Goal: Task Accomplishment & Management: Manage account settings

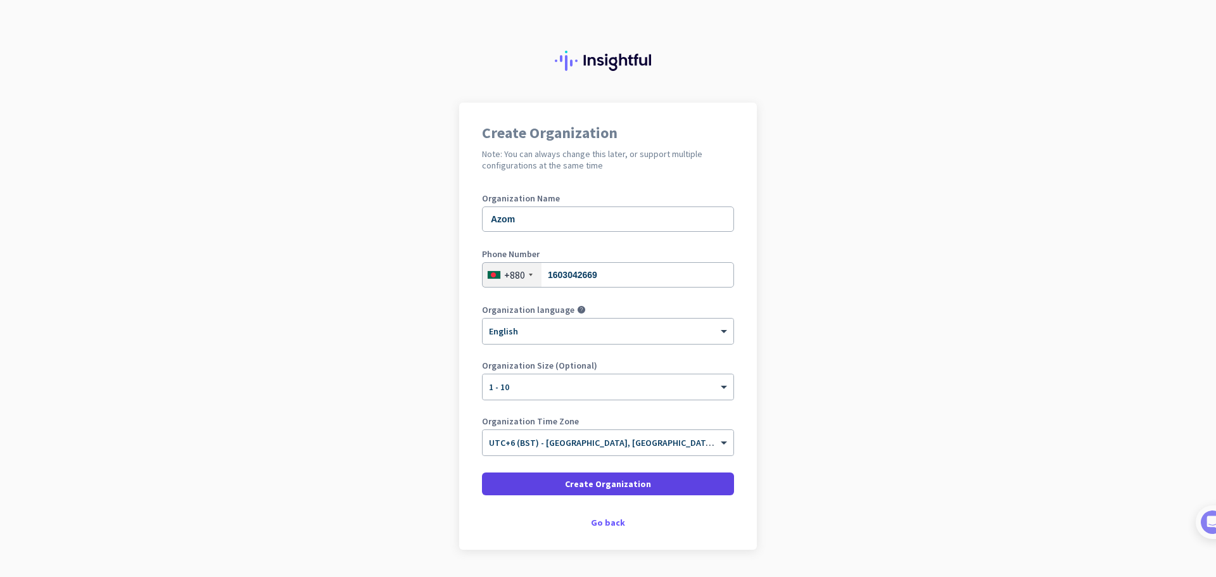
scroll to position [36, 0]
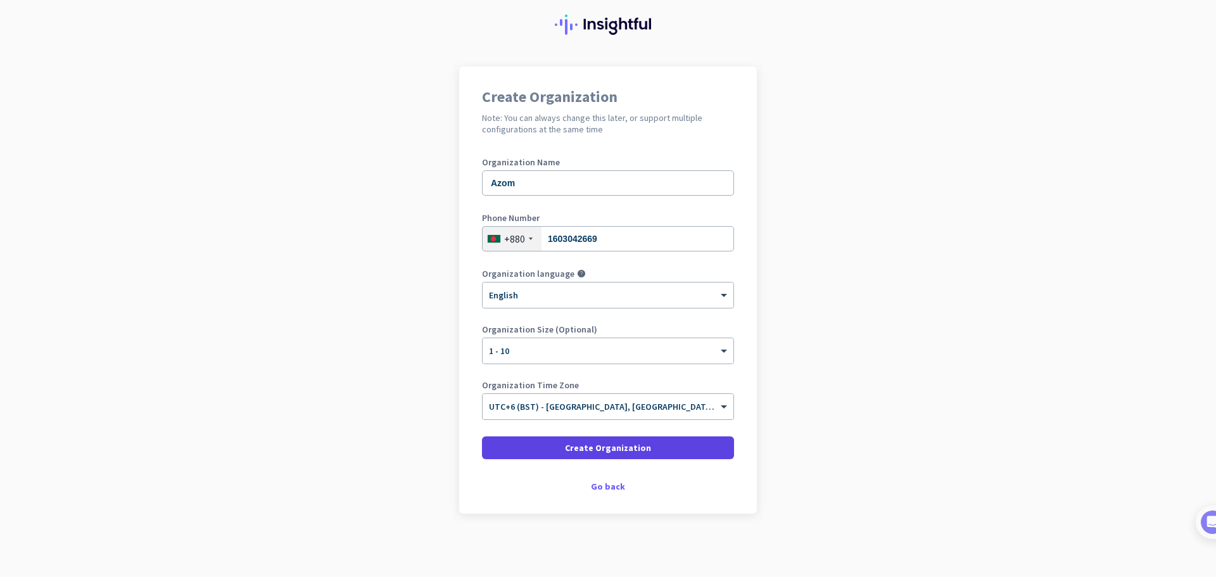
click at [607, 450] on span "Create Organization" at bounding box center [608, 448] width 86 height 13
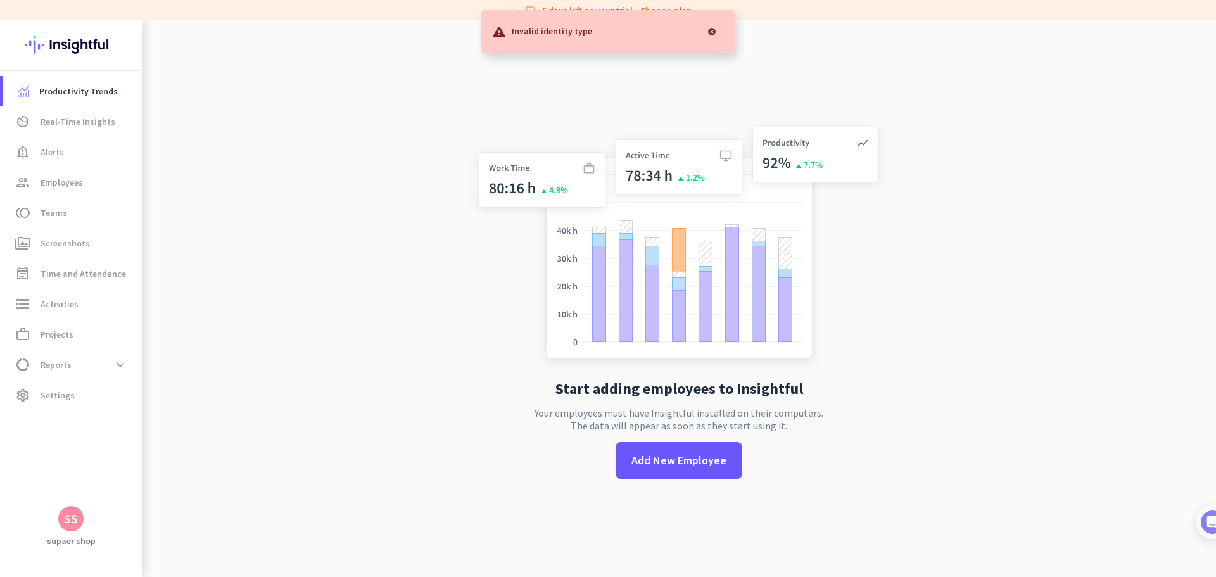
click at [310, 293] on app-no-employees "Start adding employees to Insightful Your employees must have Insightful instal…" at bounding box center [679, 308] width 1075 height 577
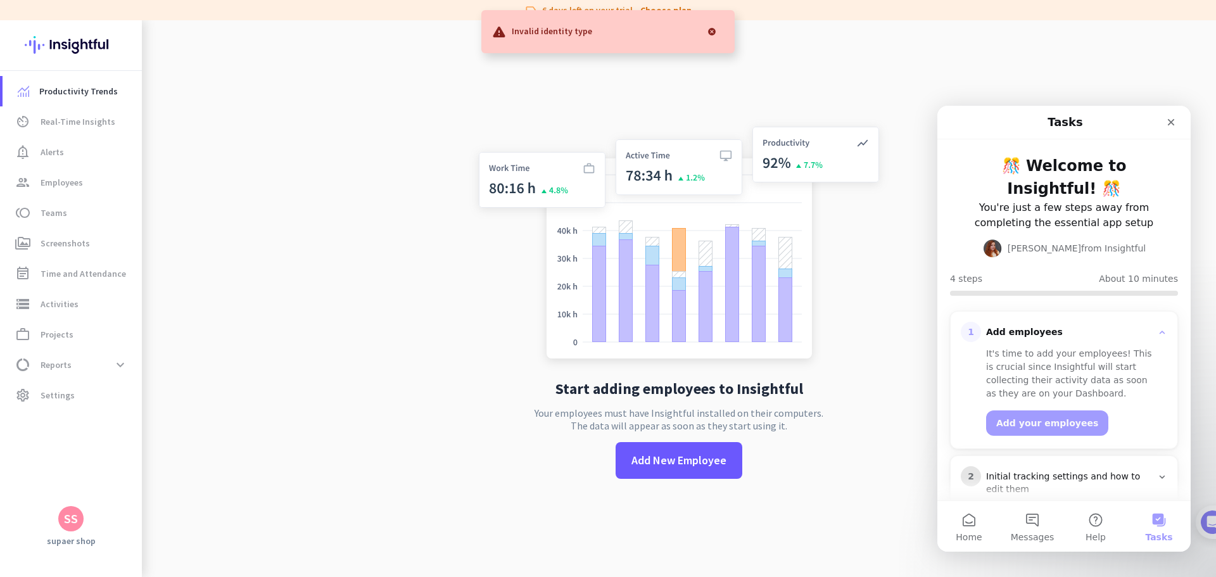
click at [713, 32] on div at bounding box center [711, 31] width 25 height 25
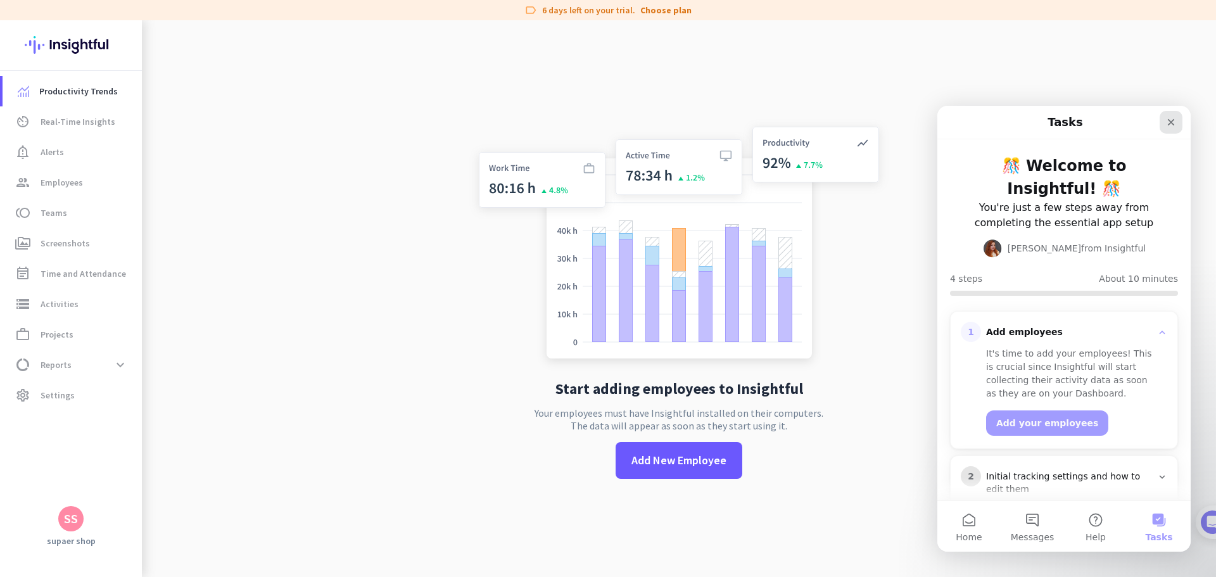
click at [1174, 125] on icon "Close" at bounding box center [1171, 122] width 7 height 7
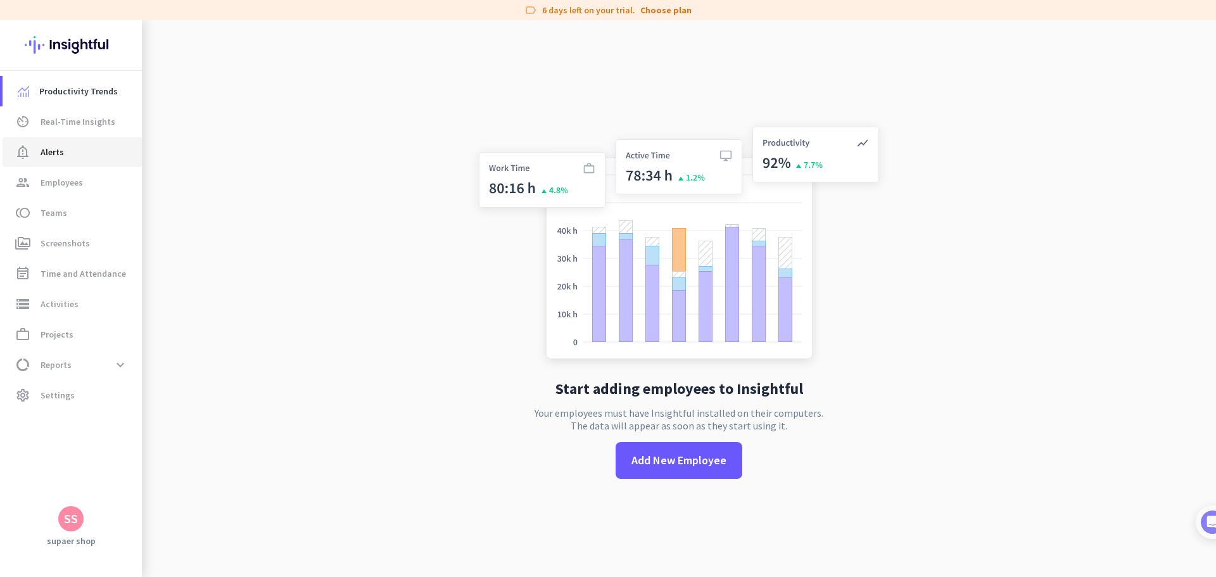
click at [97, 162] on link "notification_important Alerts" at bounding box center [72, 152] width 139 height 30
click at [77, 191] on link "group Employees" at bounding box center [72, 182] width 139 height 30
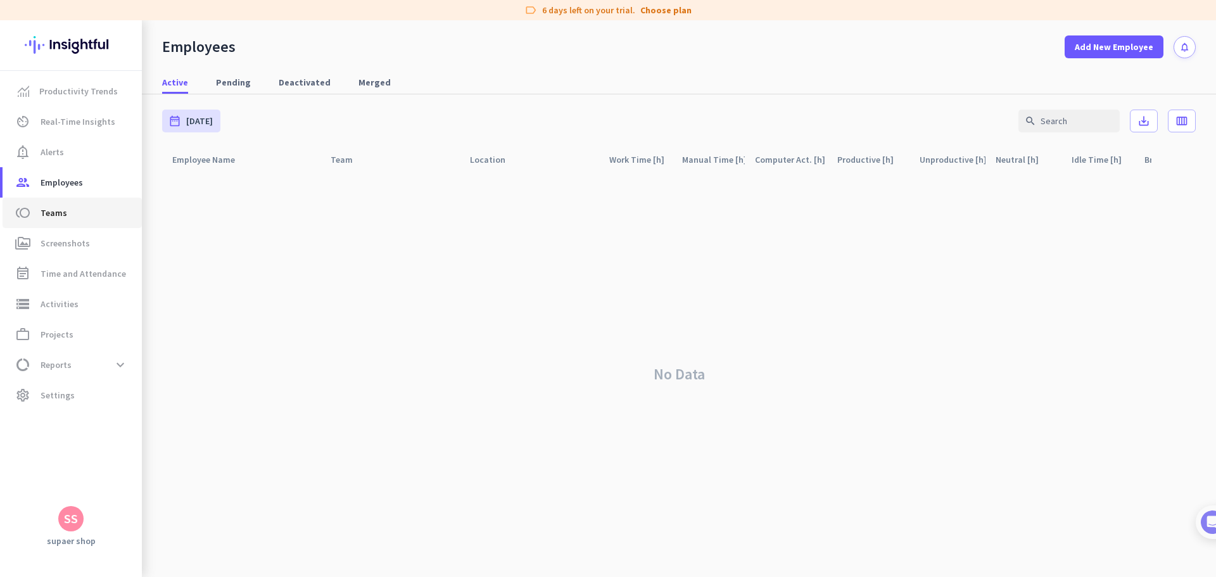
click at [71, 212] on span "toll Teams" at bounding box center [72, 212] width 119 height 15
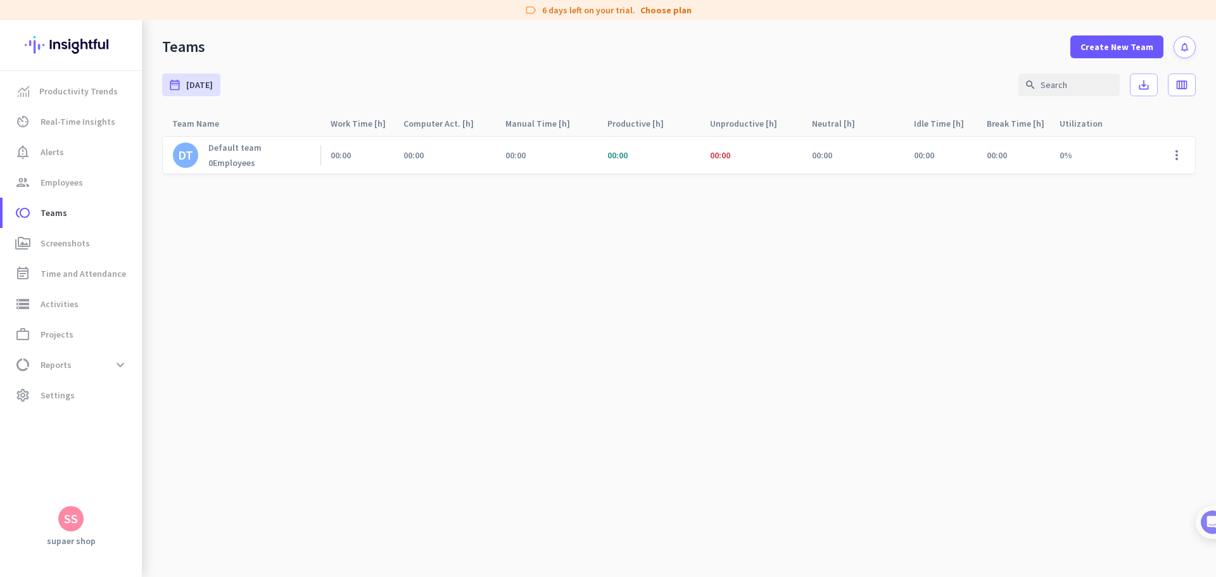
drag, startPoint x: 561, startPoint y: 146, endPoint x: 906, endPoint y: 162, distance: 345.6
click at [906, 162] on div "DT Default team 0 Employees 00:00 00:00 00:00 00:00 00:00 00:00 00:00 00:00 0% …" at bounding box center [679, 155] width 1034 height 38
click at [614, 377] on cdk-virtual-scroll-viewport "DT Default team 0 Employees 00:00 00:00 00:00 00:00 00:00 00:00 00:00 00:00 0% …" at bounding box center [679, 357] width 1034 height 442
click at [1126, 46] on span "Create New Team" at bounding box center [1117, 47] width 73 height 13
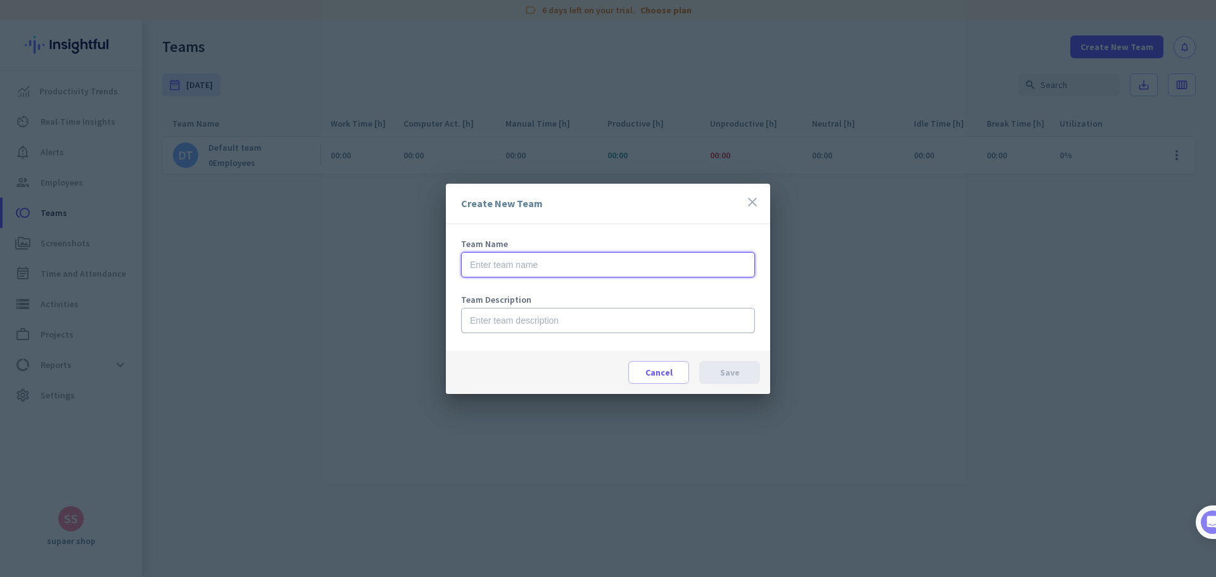
click at [530, 272] on input "text" at bounding box center [608, 264] width 294 height 25
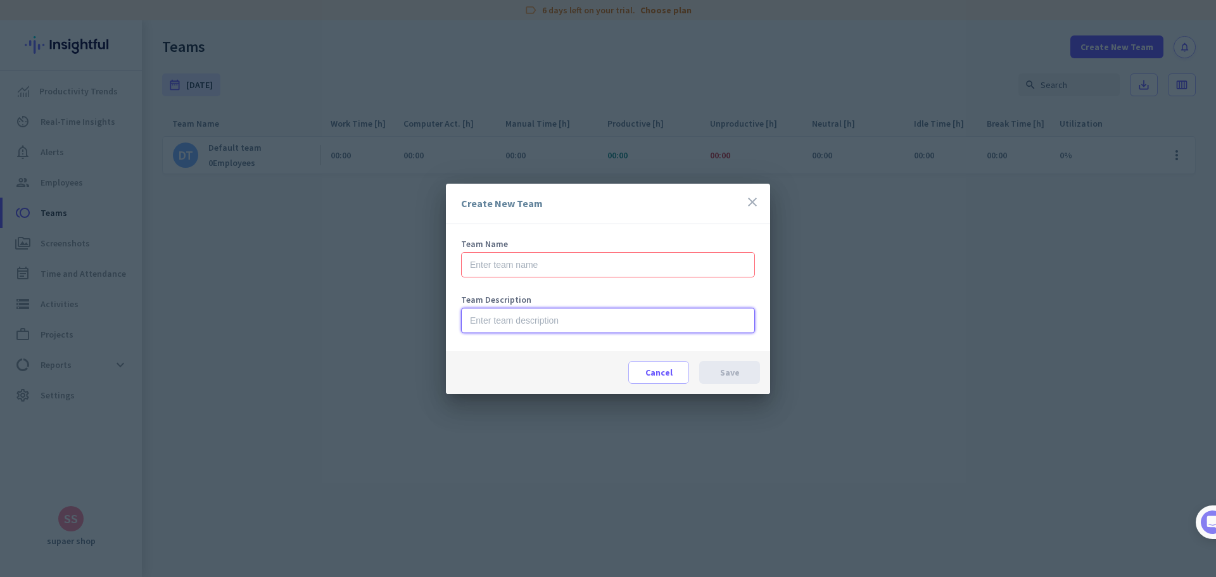
click at [516, 325] on input "text" at bounding box center [608, 320] width 294 height 25
click at [750, 195] on icon "close" at bounding box center [752, 202] width 15 height 15
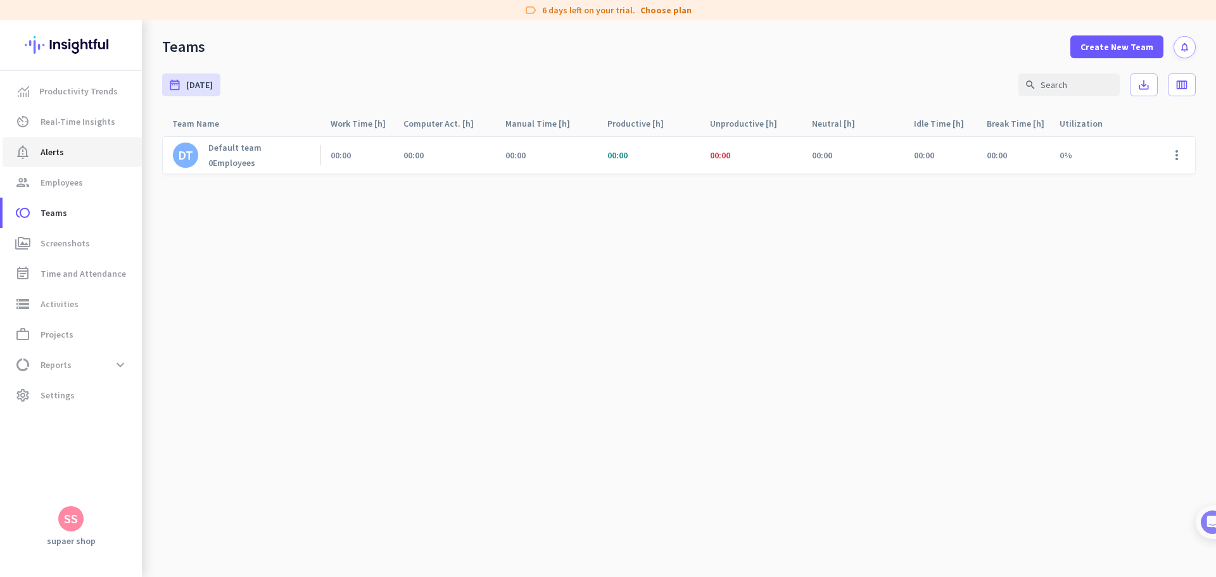
click at [45, 153] on span "Alerts" at bounding box center [52, 151] width 23 height 15
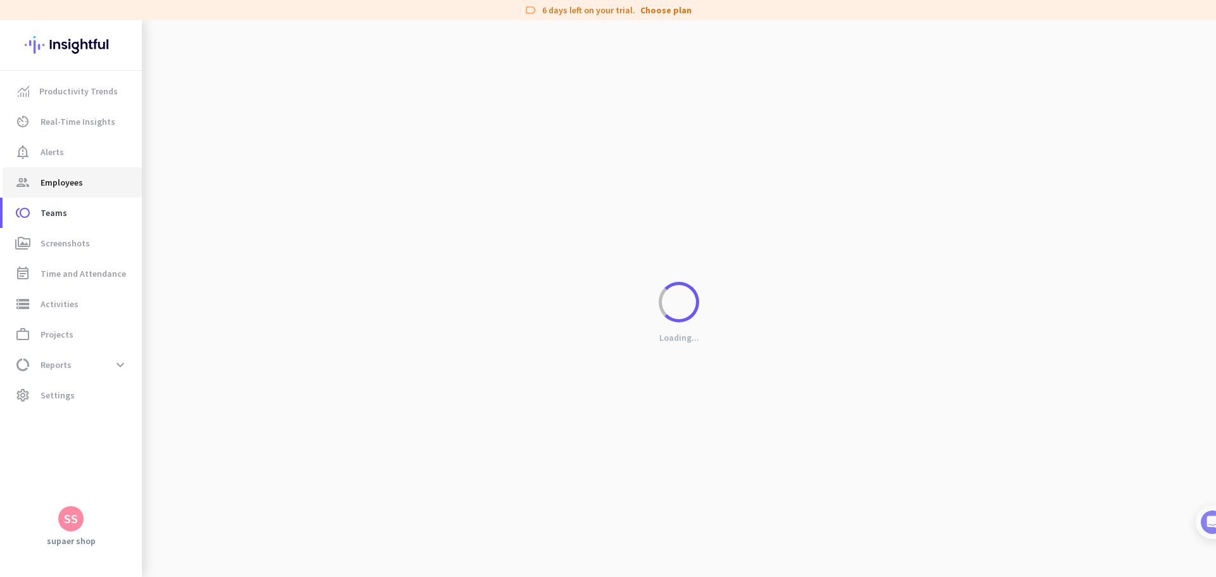
click at [56, 179] on span "Employees" at bounding box center [62, 182] width 42 height 15
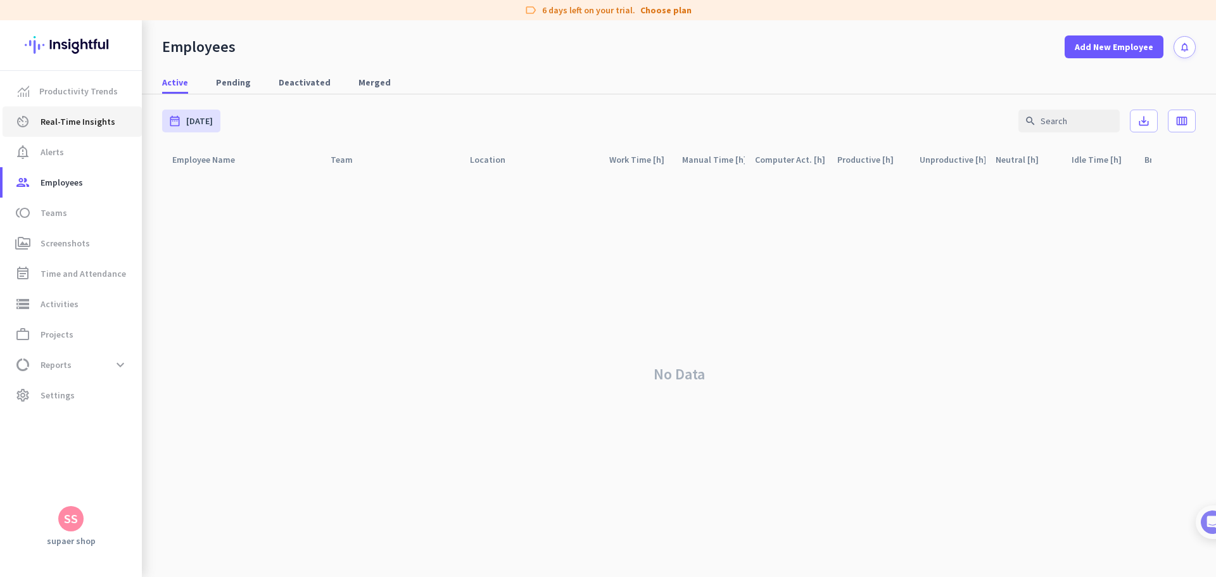
click at [77, 117] on span "Real-Time Insights" at bounding box center [78, 121] width 75 height 15
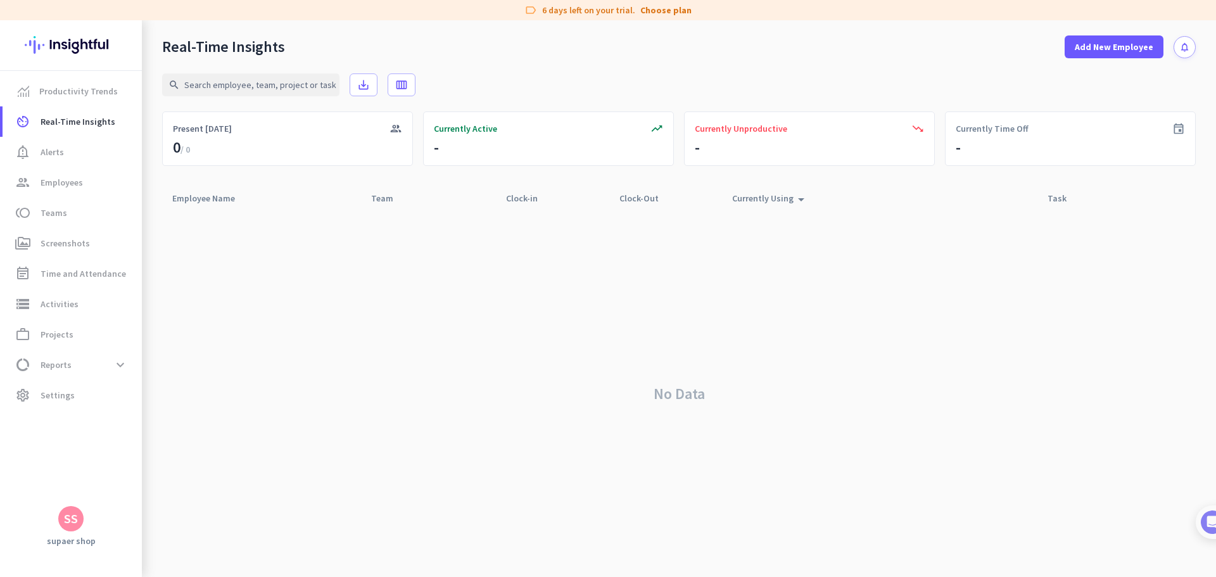
click at [800, 203] on icon "arrow_drop_up" at bounding box center [801, 199] width 15 height 15
click at [800, 203] on icon "arrow_drop_up" at bounding box center [801, 196] width 15 height 15
click at [88, 96] on span "Productivity Trends" at bounding box center [78, 91] width 79 height 15
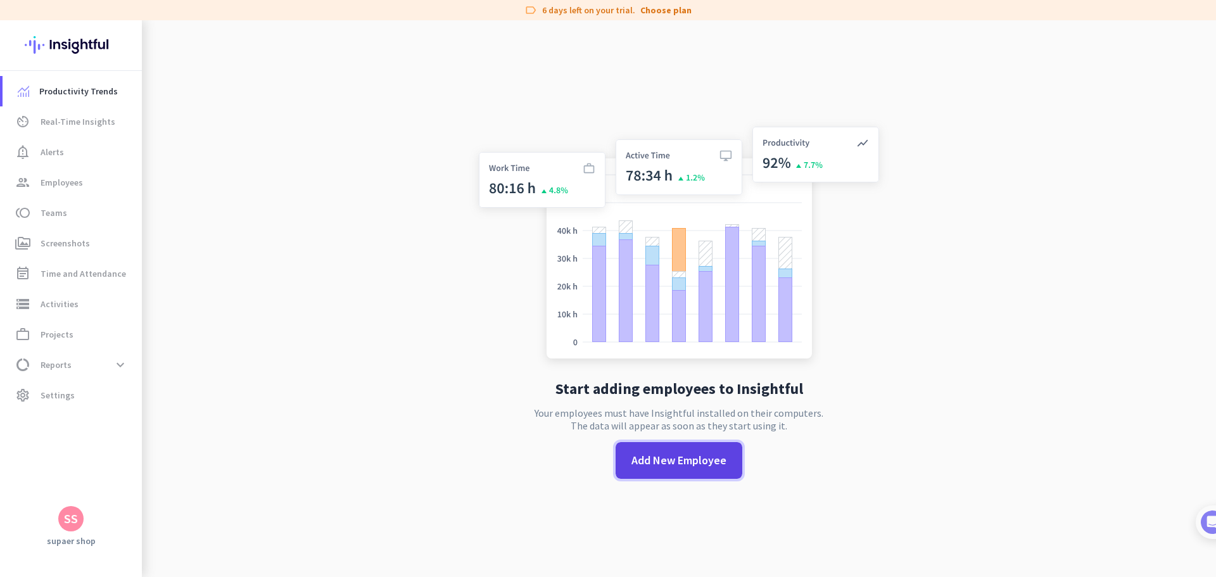
click at [682, 461] on span "Add New Employee" at bounding box center [679, 460] width 95 height 16
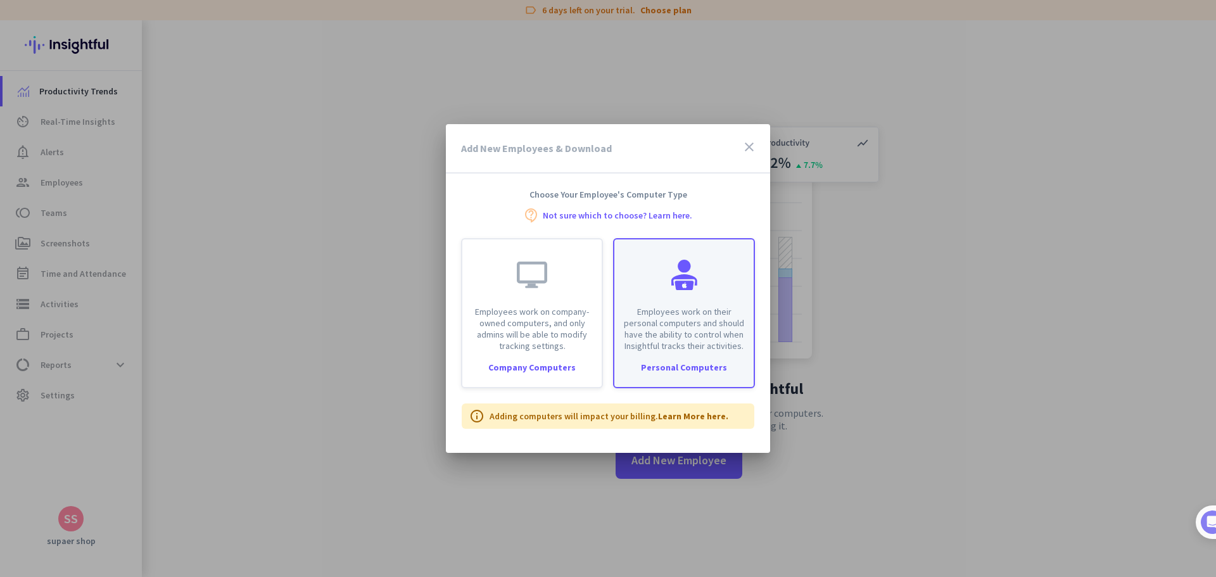
click at [646, 335] on p "Employees work on their personal computers and should have the ability to contr…" at bounding box center [684, 329] width 124 height 46
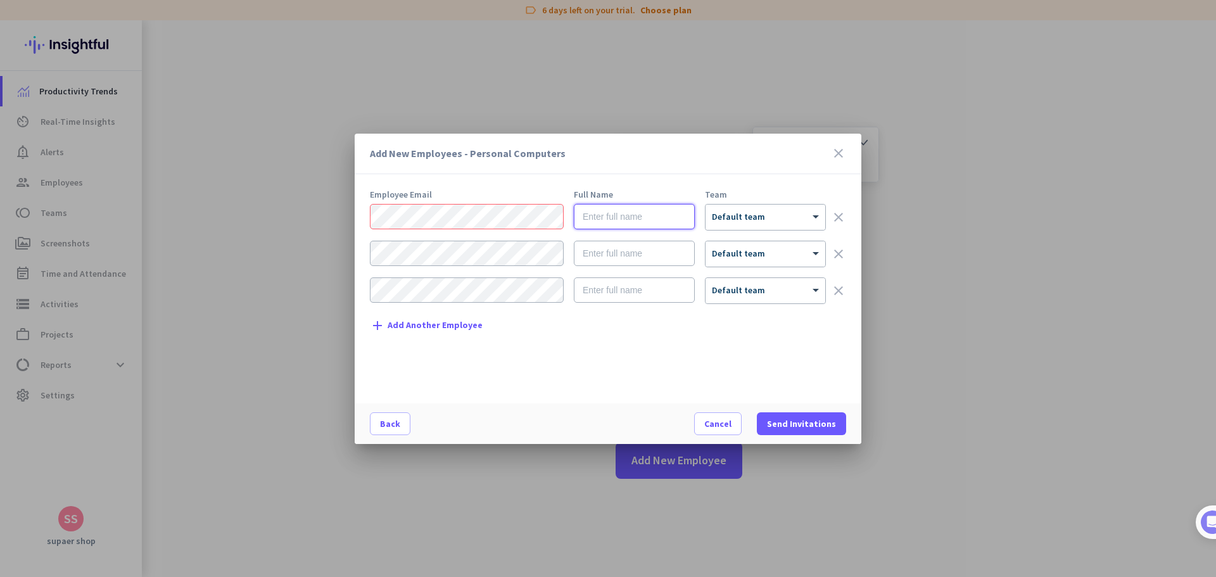
click at [648, 218] on input "text" at bounding box center [634, 216] width 121 height 25
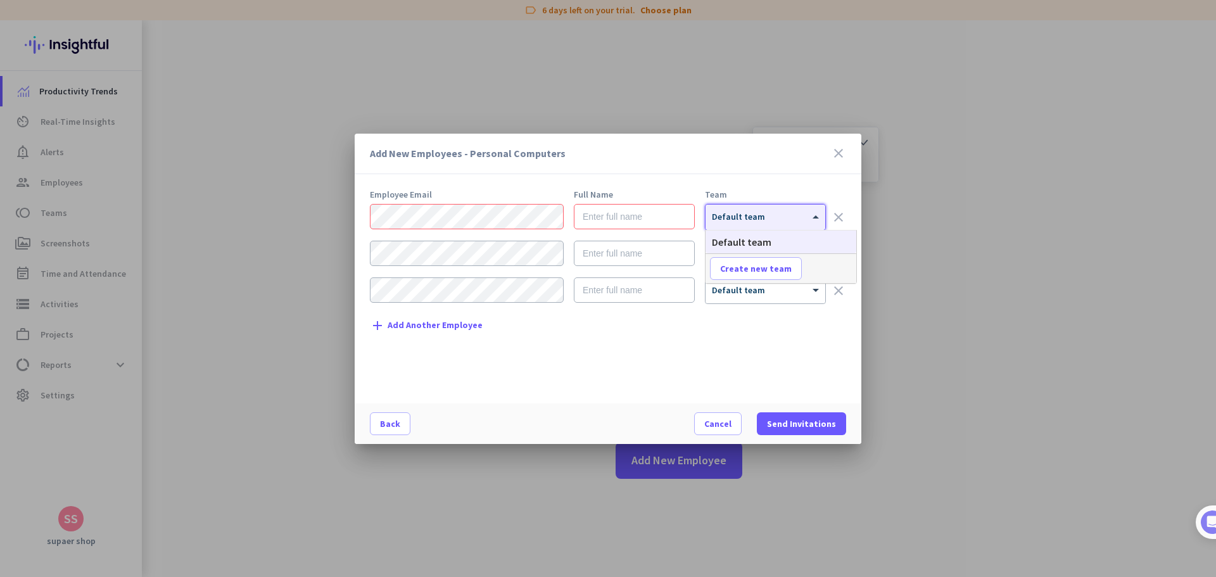
click at [751, 217] on div at bounding box center [766, 213] width 120 height 11
click at [407, 321] on span "Add Another Employee" at bounding box center [435, 326] width 95 height 10
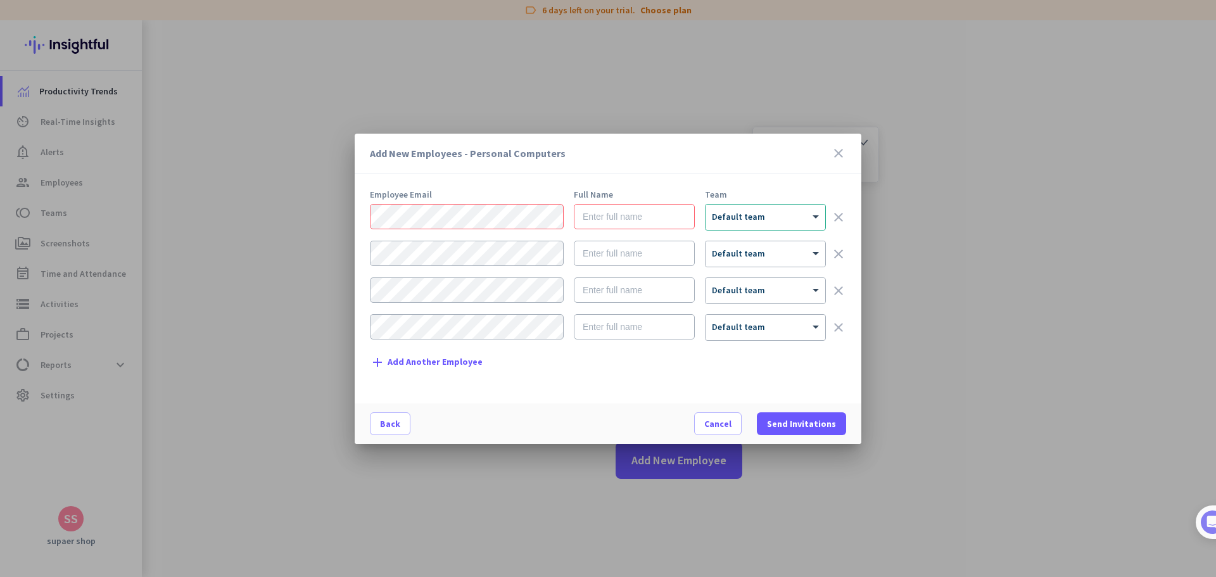
click at [834, 151] on icon "close" at bounding box center [838, 153] width 15 height 15
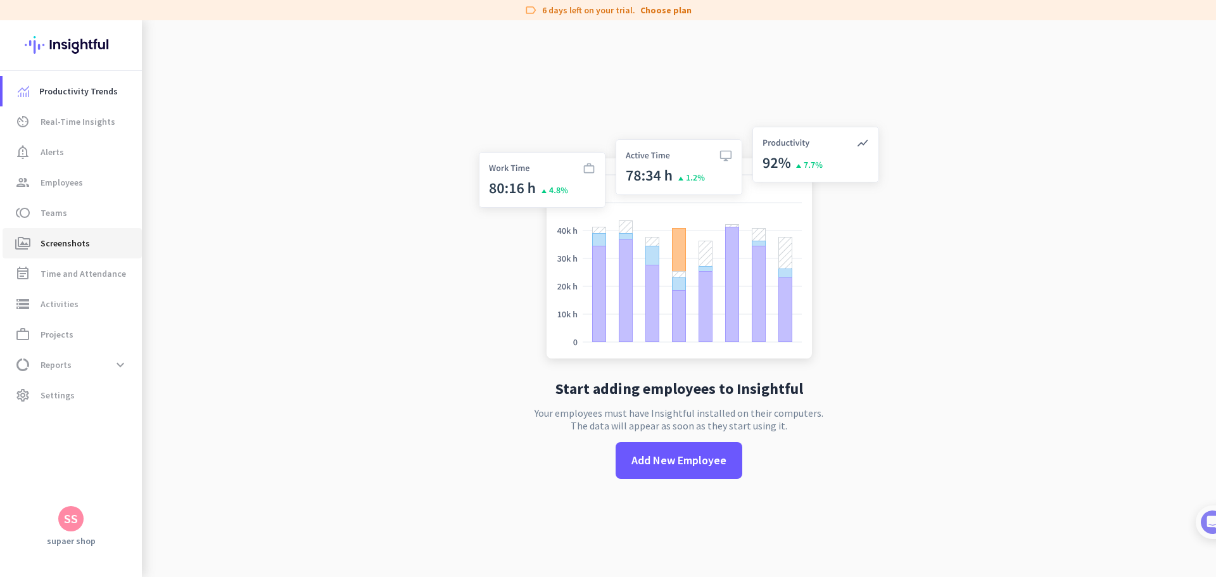
click at [103, 233] on link "perm_media Screenshots" at bounding box center [72, 243] width 139 height 30
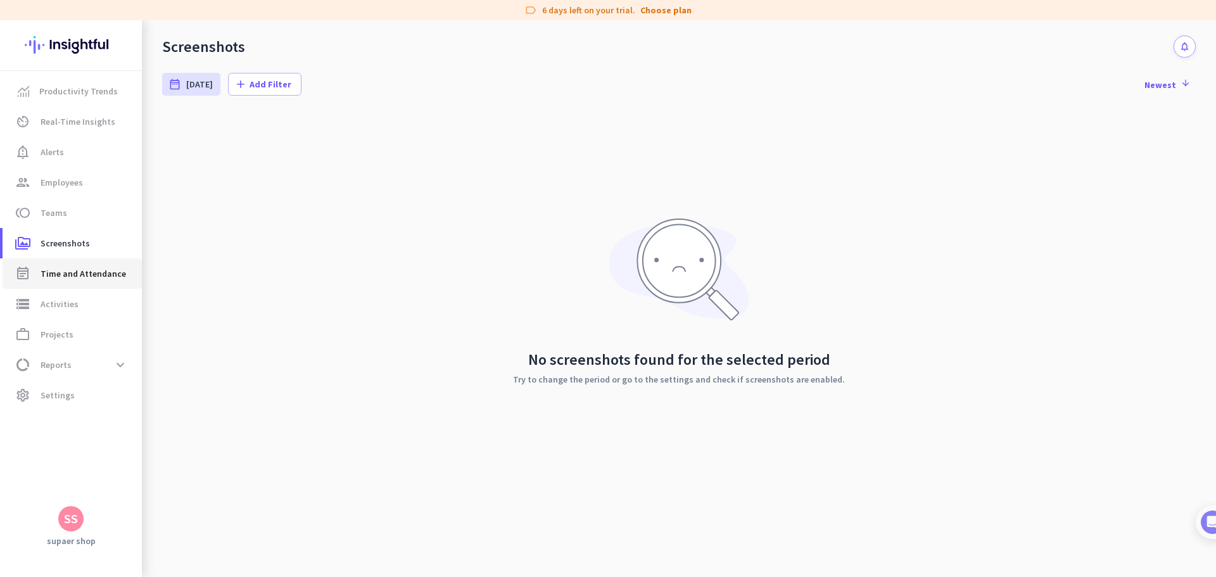
click at [97, 272] on span "Time and Attendance" at bounding box center [84, 273] width 86 height 15
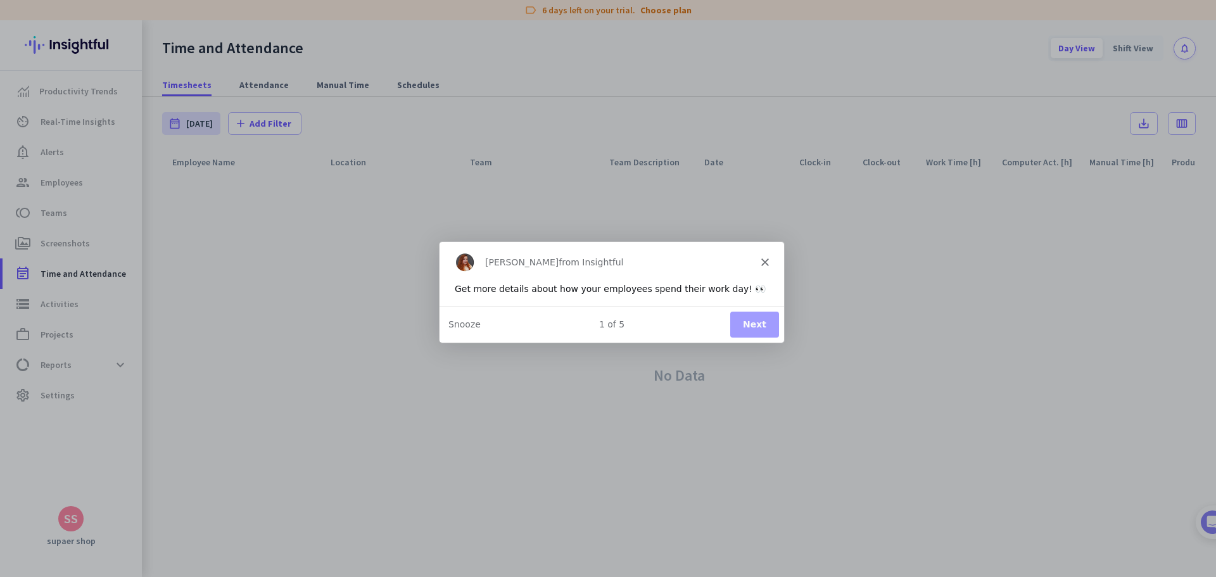
click at [748, 324] on button "Next" at bounding box center [754, 324] width 49 height 26
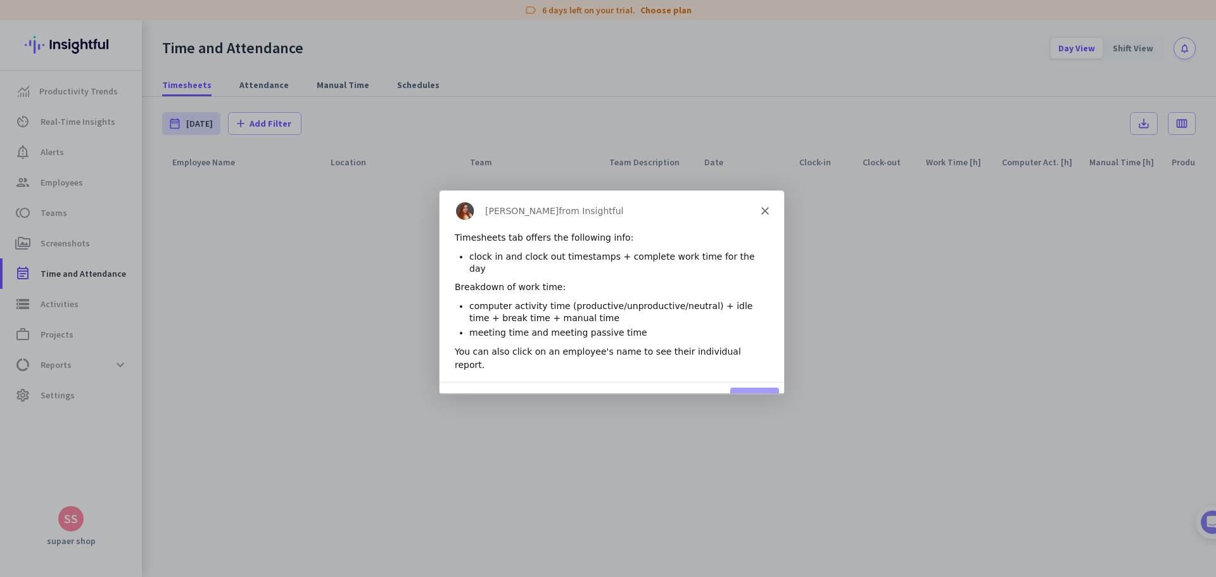
click at [757, 207] on div "[PERSON_NAME] from Insightful" at bounding box center [611, 210] width 345 height 41
click at [765, 212] on icon "Close" at bounding box center [765, 211] width 8 height 8
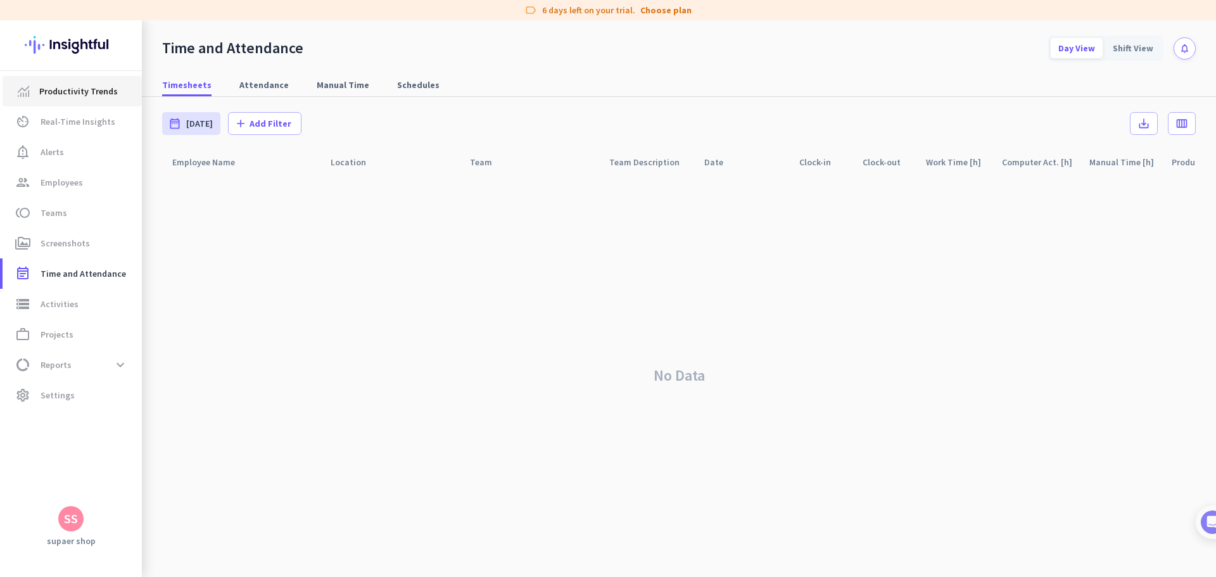
click at [65, 96] on span "Productivity Trends" at bounding box center [78, 91] width 79 height 15
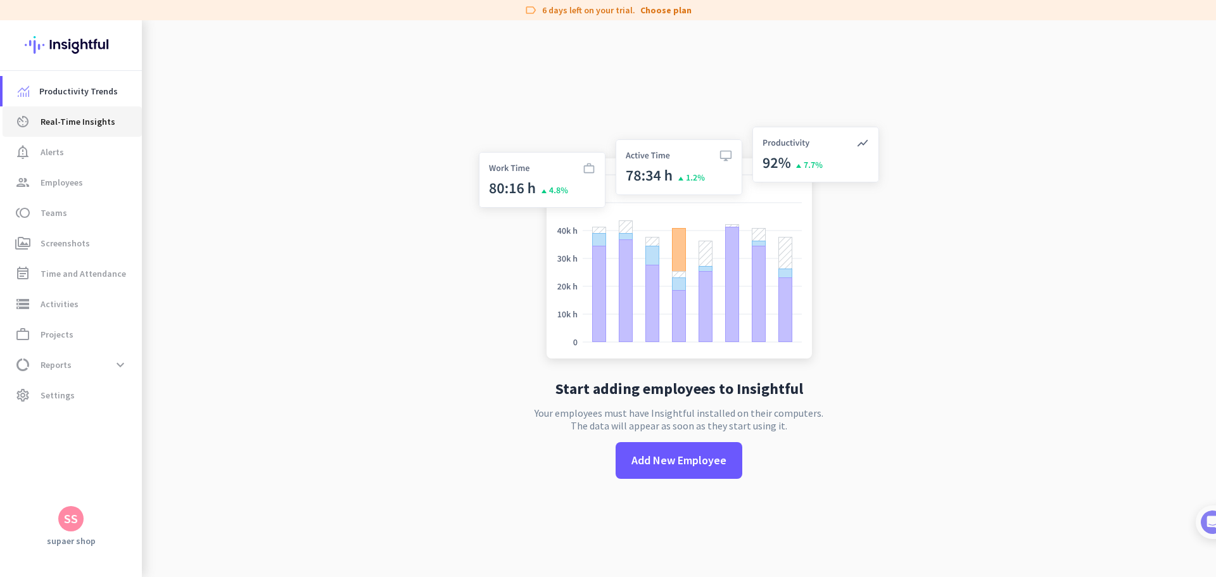
click at [68, 129] on link "av_timer Real-Time Insights" at bounding box center [72, 121] width 139 height 30
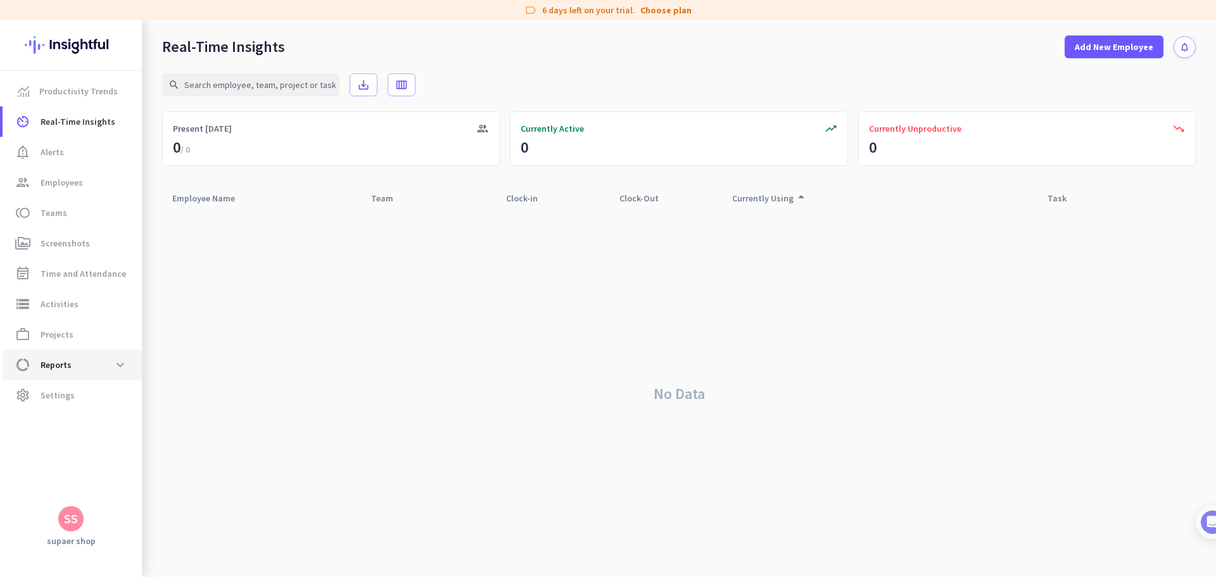
click at [88, 363] on span "data_usage Reports expand_more" at bounding box center [72, 365] width 119 height 23
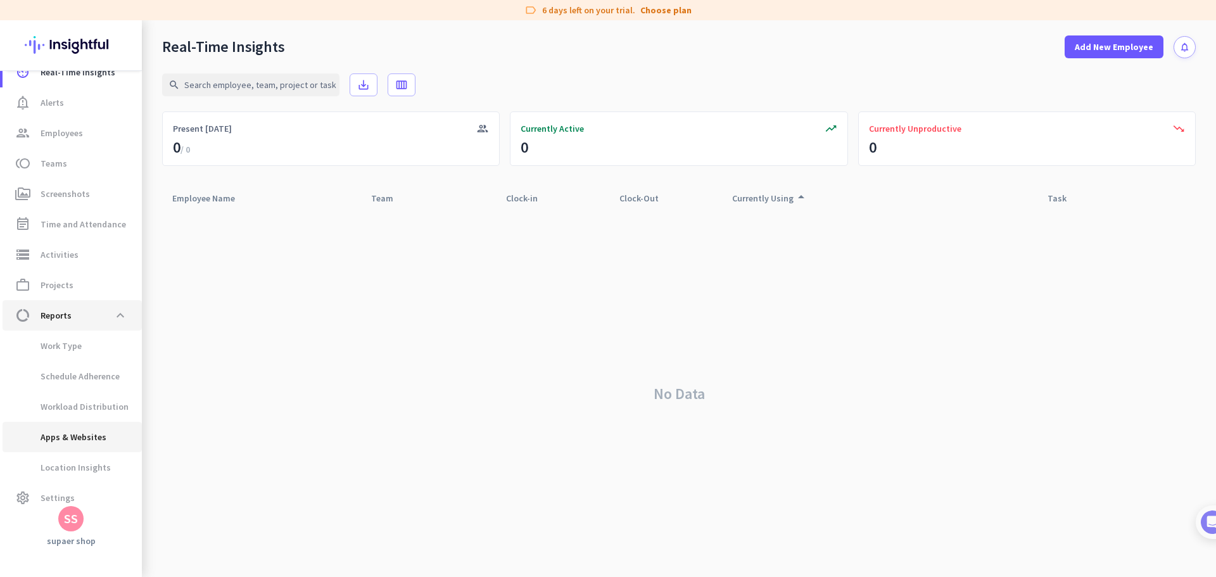
scroll to position [61, 0]
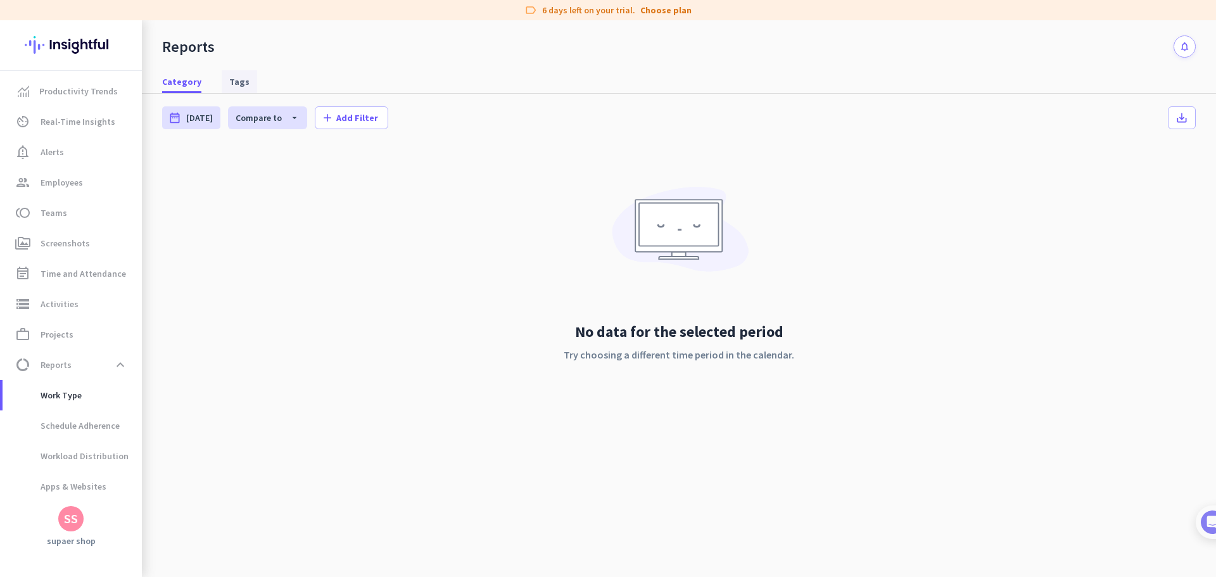
click at [244, 81] on link "Tags" at bounding box center [239, 81] width 35 height 23
click at [180, 82] on span "Category" at bounding box center [181, 81] width 39 height 13
click at [49, 488] on span "Settings" at bounding box center [58, 485] width 34 height 15
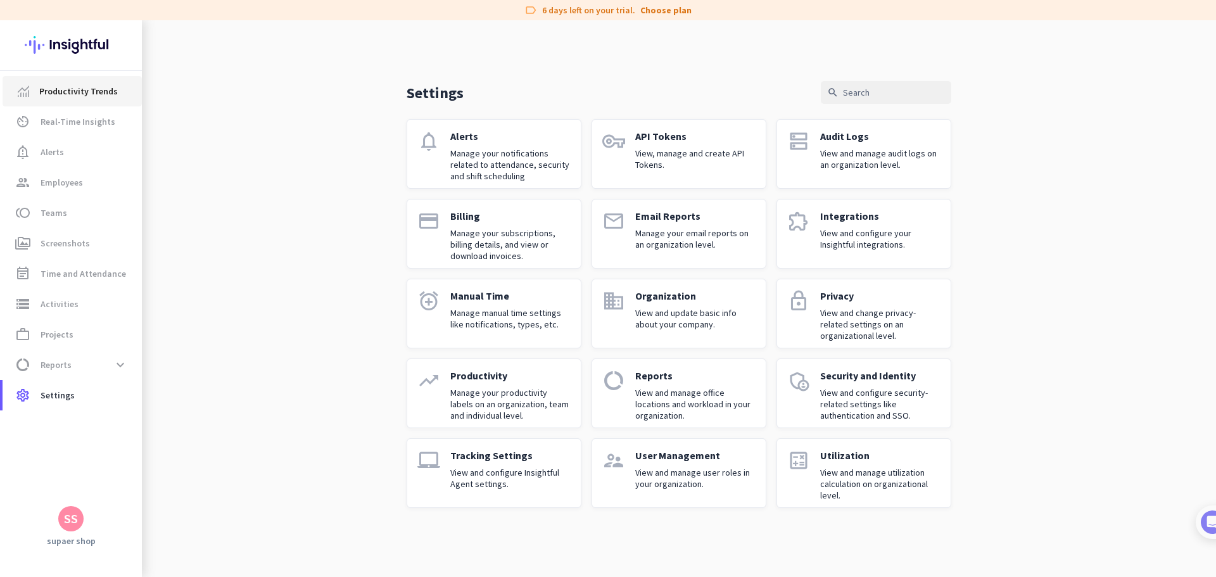
click at [59, 104] on link "Productivity Trends" at bounding box center [72, 91] width 139 height 30
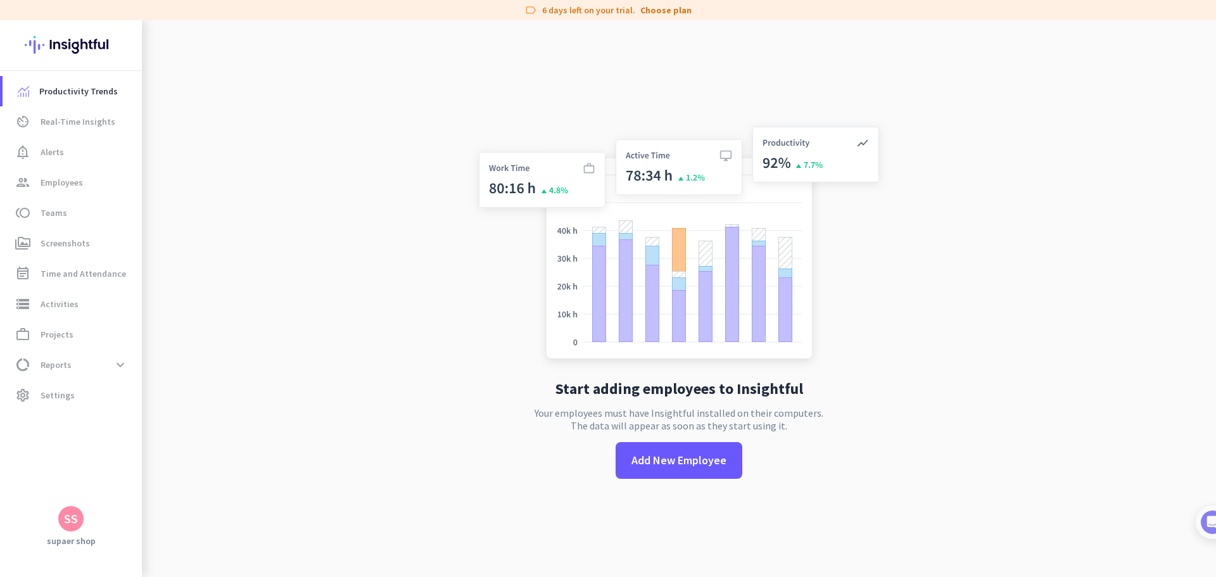
drag, startPoint x: 572, startPoint y: 385, endPoint x: 684, endPoint y: 424, distance: 118.0
click at [812, 400] on div "Start adding employees to Insightful Your employees must have Insightful instal…" at bounding box center [678, 308] width 419 height 577
click at [552, 418] on p "Your employees must have Insightful installed on their computers. The data will…" at bounding box center [679, 419] width 289 height 25
click at [77, 212] on span "toll Teams" at bounding box center [72, 212] width 119 height 15
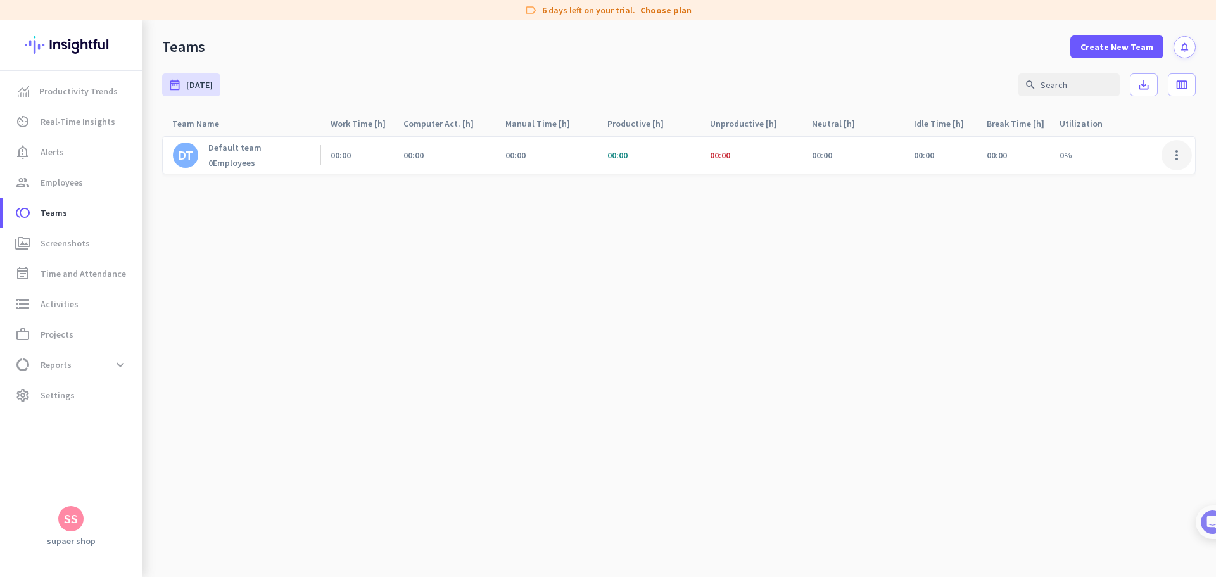
click at [1188, 153] on span at bounding box center [1177, 155] width 30 height 30
click at [975, 227] on div at bounding box center [608, 288] width 1216 height 577
click at [64, 344] on link "work_outline Projects" at bounding box center [72, 334] width 139 height 30
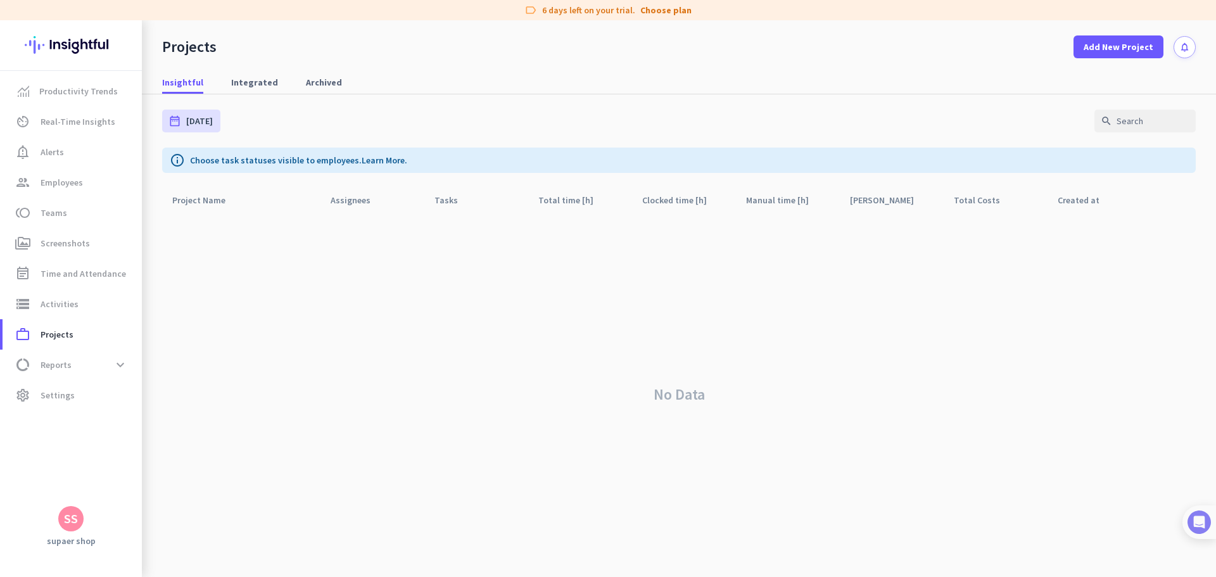
click at [1192, 522] on img at bounding box center [1199, 522] width 23 height 23
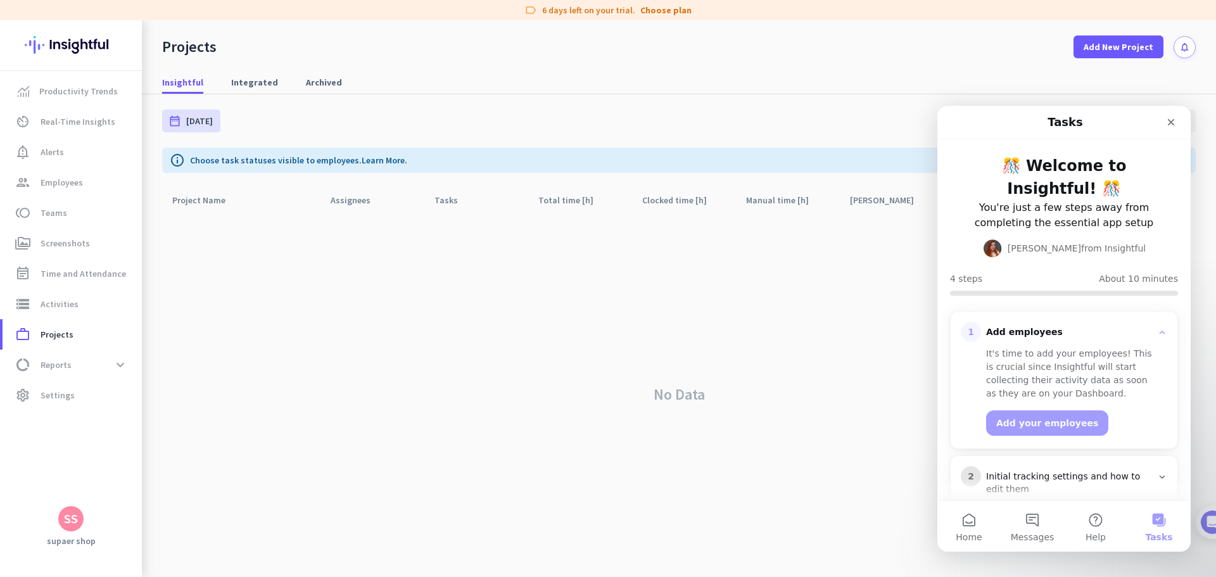
click at [1154, 529] on button "Tasks" at bounding box center [1159, 526] width 63 height 51
click at [1097, 534] on span "Help" at bounding box center [1096, 537] width 20 height 9
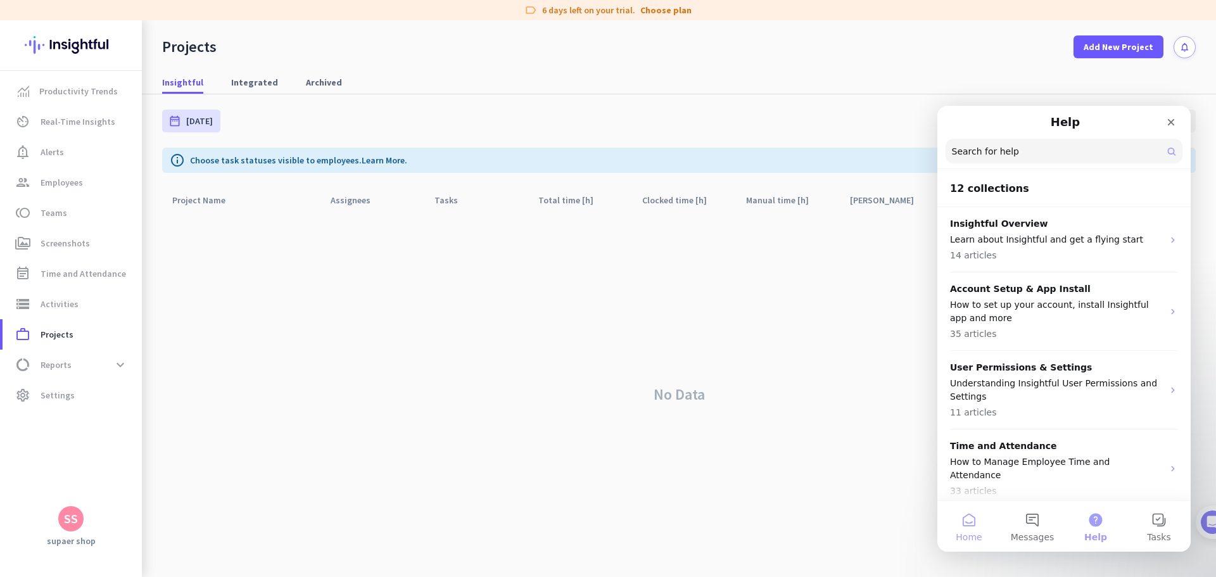
click at [958, 527] on button "Home" at bounding box center [969, 526] width 63 height 51
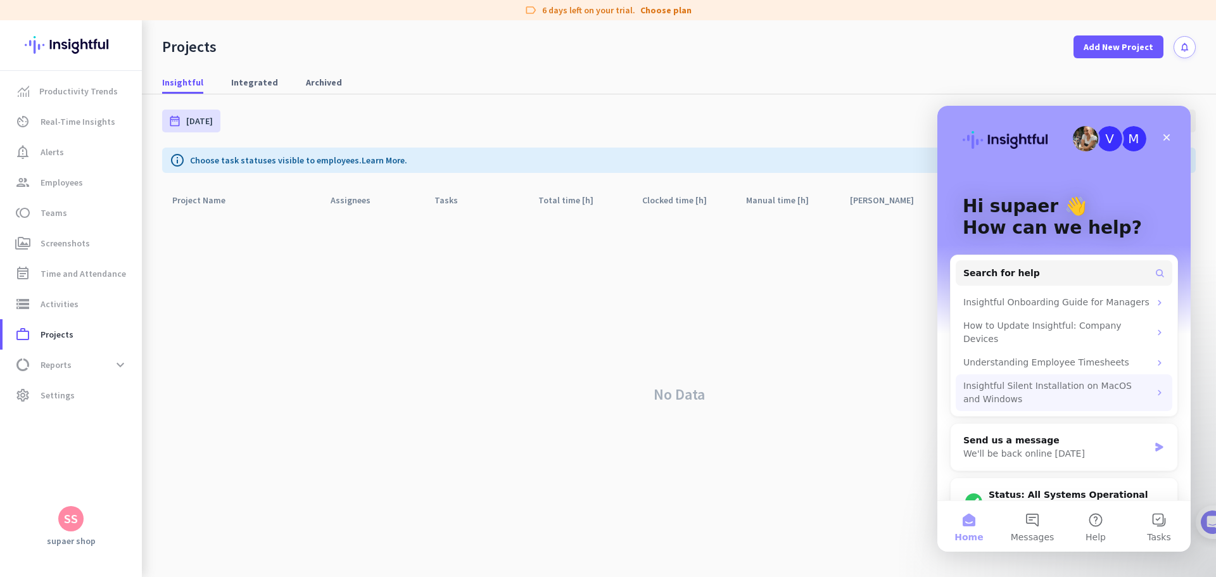
click at [1155, 388] on icon "Intercom messenger" at bounding box center [1160, 393] width 10 height 10
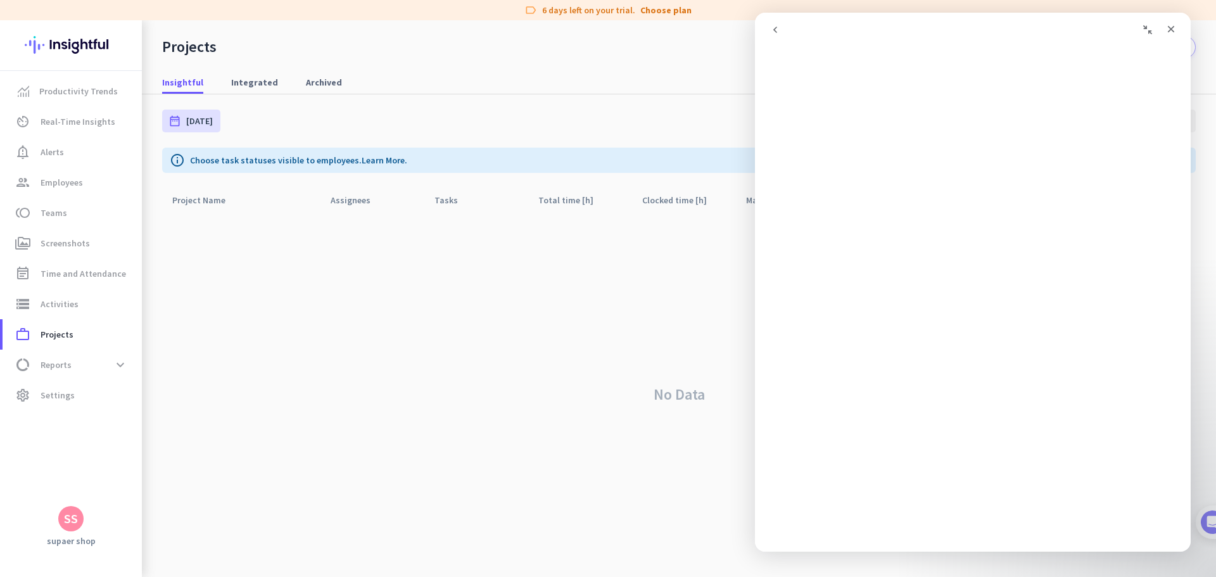
scroll to position [42, 0]
